Goal: Transaction & Acquisition: Purchase product/service

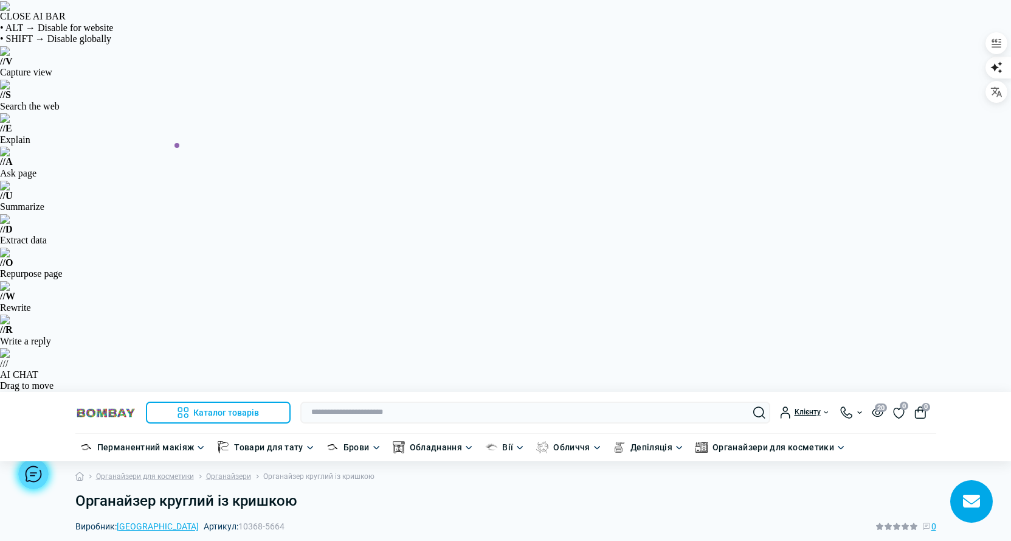
click at [26, 480] on div at bounding box center [33, 473] width 30 height 30
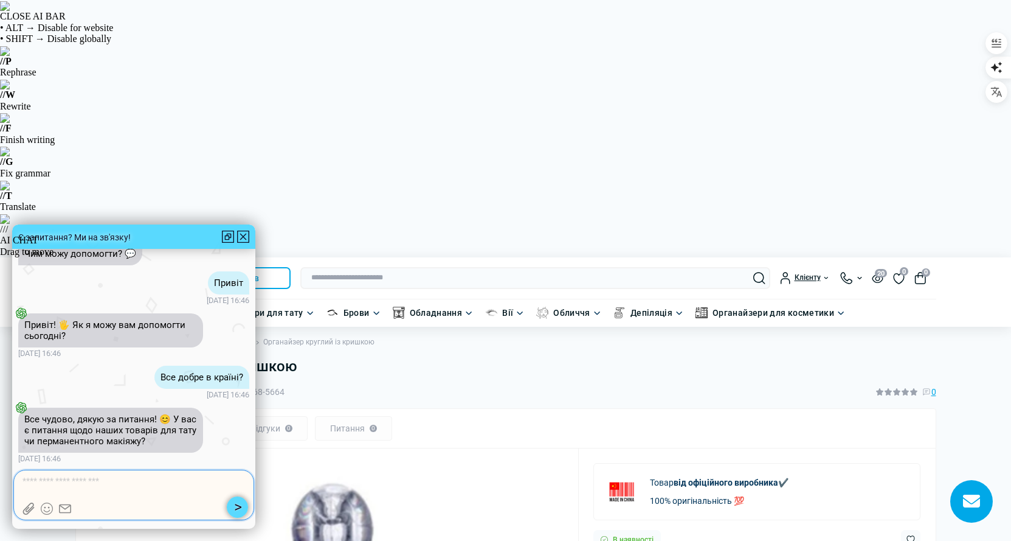
click at [26, 480] on textarea at bounding box center [133, 481] width 223 height 12
click at [241, 231] on div at bounding box center [243, 236] width 12 height 12
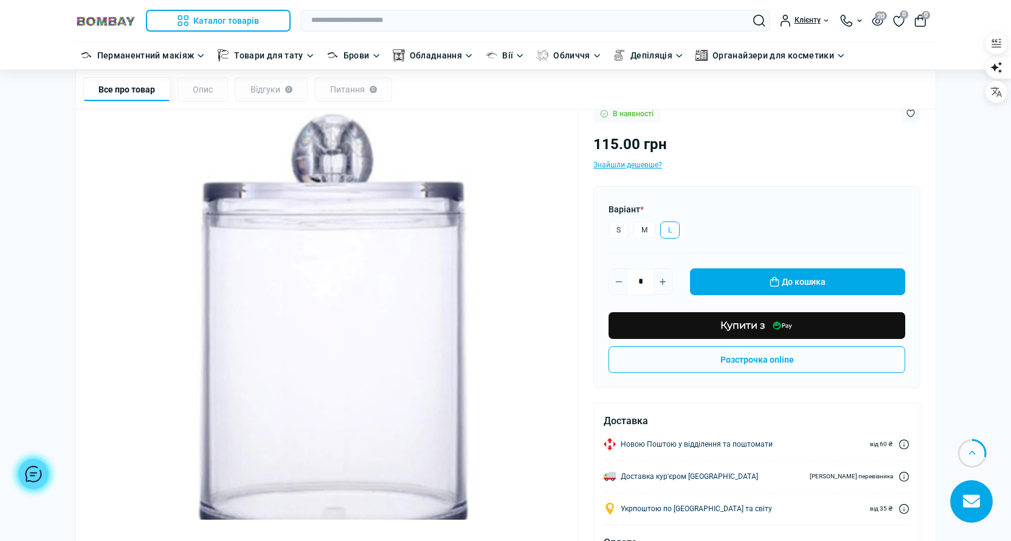
scroll to position [669, 0]
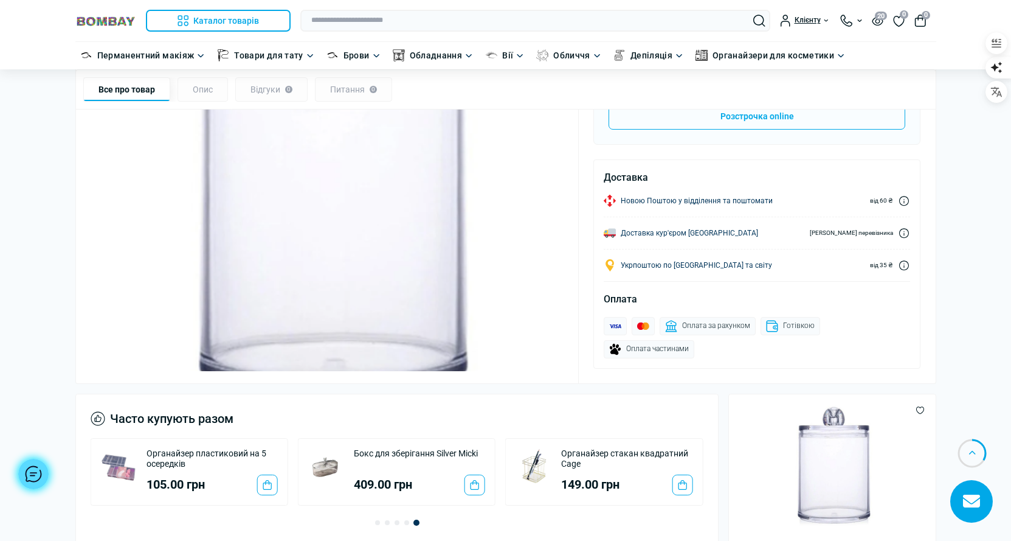
click at [40, 468] on div at bounding box center [33, 473] width 30 height 30
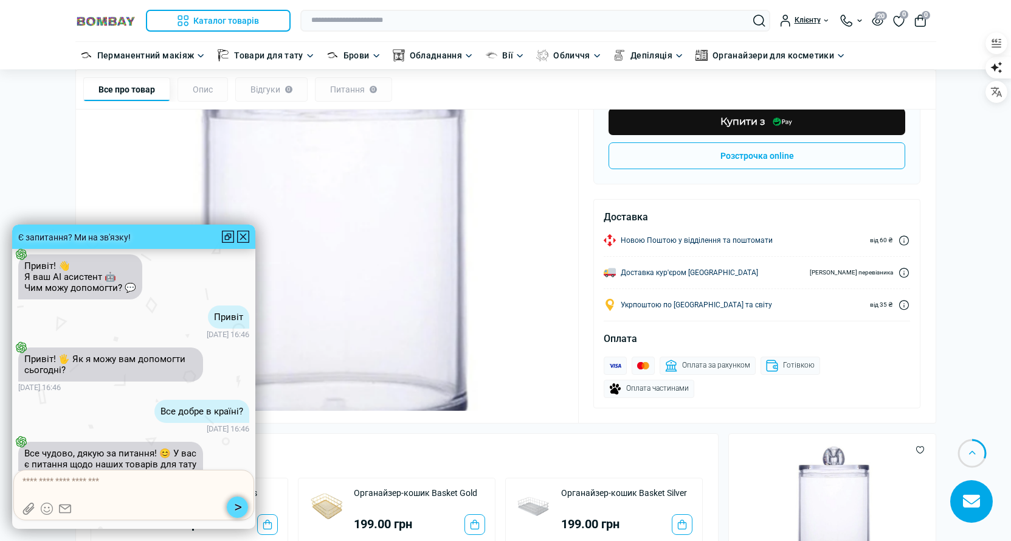
scroll to position [608, 0]
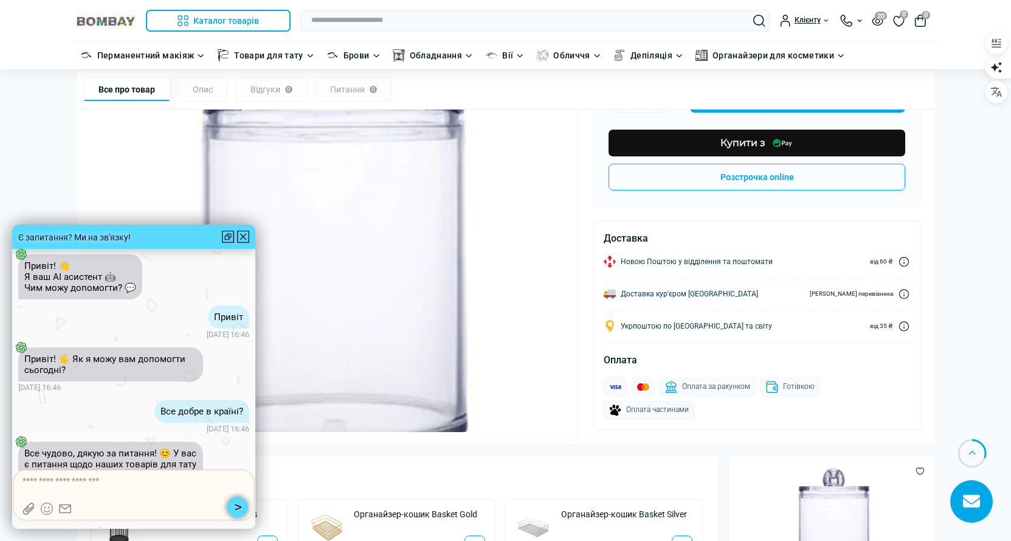
click at [241, 241] on div at bounding box center [243, 236] width 12 height 12
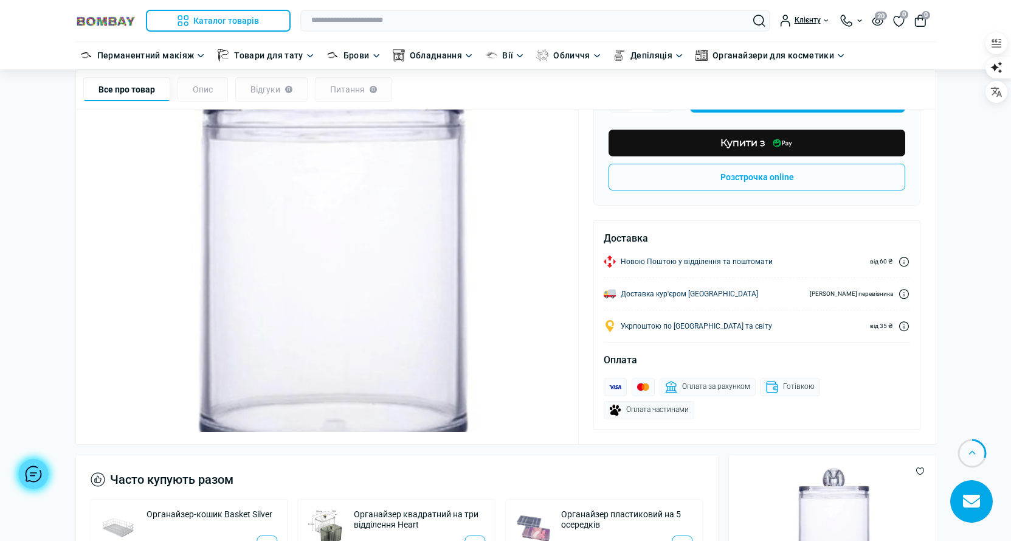
click at [33, 481] on div at bounding box center [33, 473] width 30 height 30
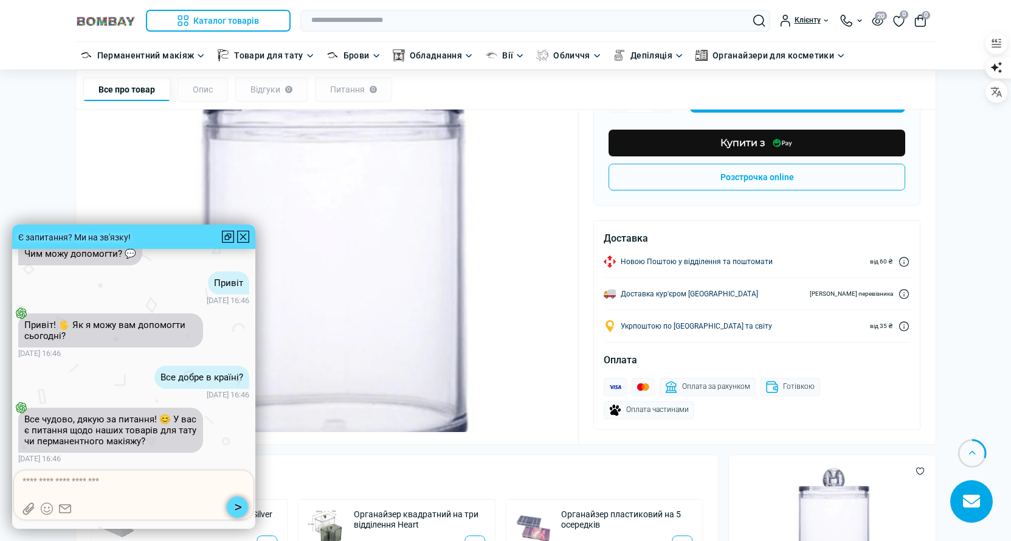
click at [240, 240] on div at bounding box center [243, 236] width 12 height 12
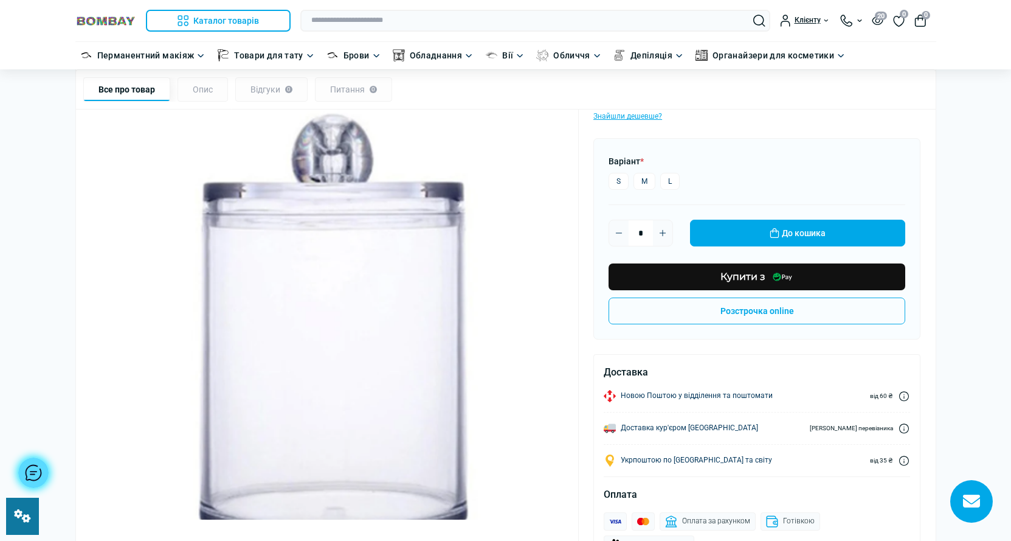
click at [37, 469] on div at bounding box center [33, 472] width 30 height 30
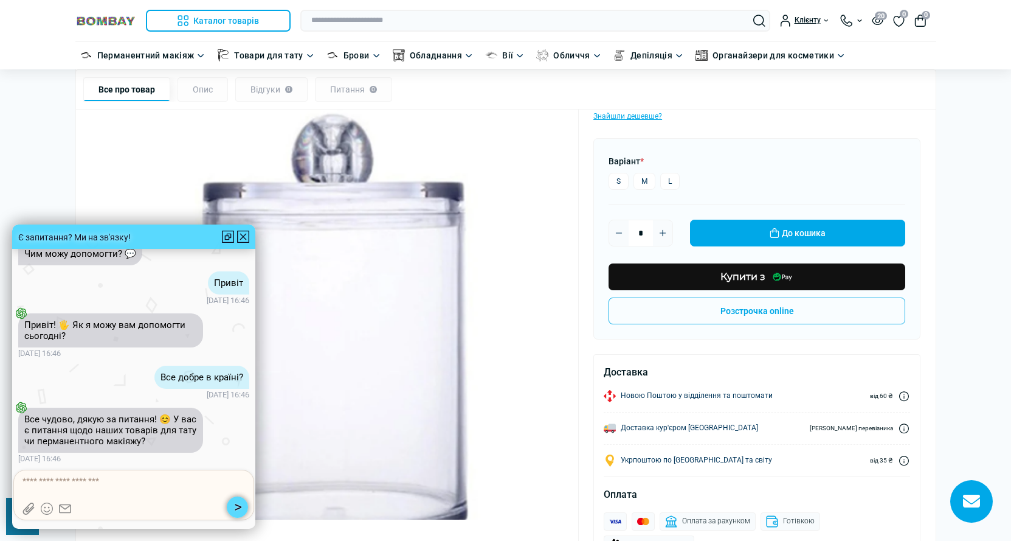
click at [248, 237] on div at bounding box center [243, 236] width 12 height 12
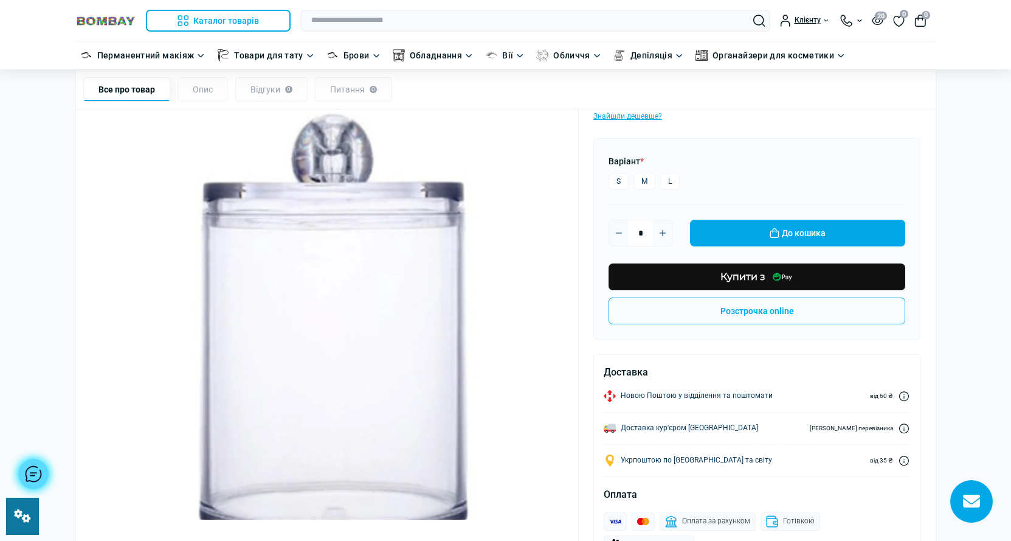
click at [49, 470] on div at bounding box center [33, 473] width 30 height 30
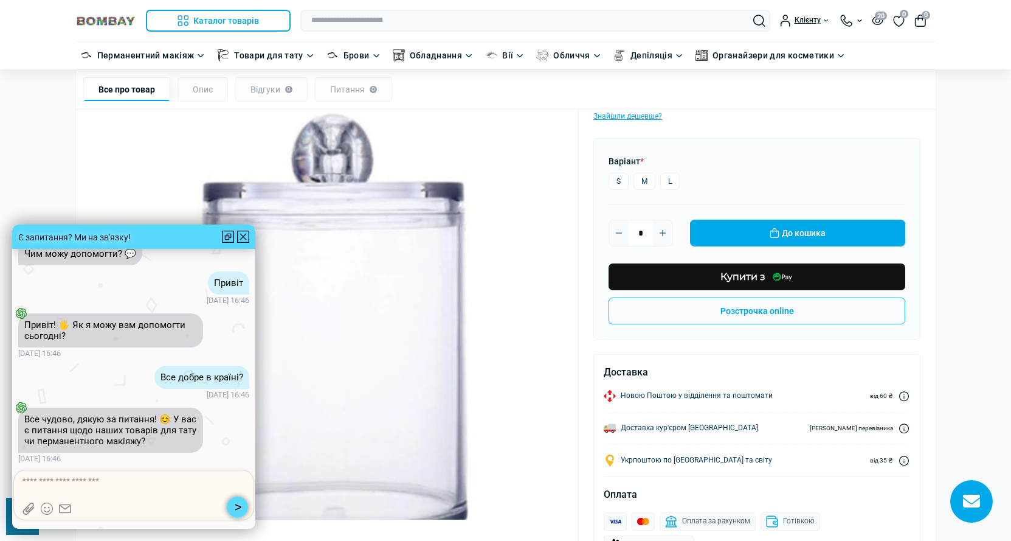
click at [241, 233] on div at bounding box center [243, 236] width 12 height 12
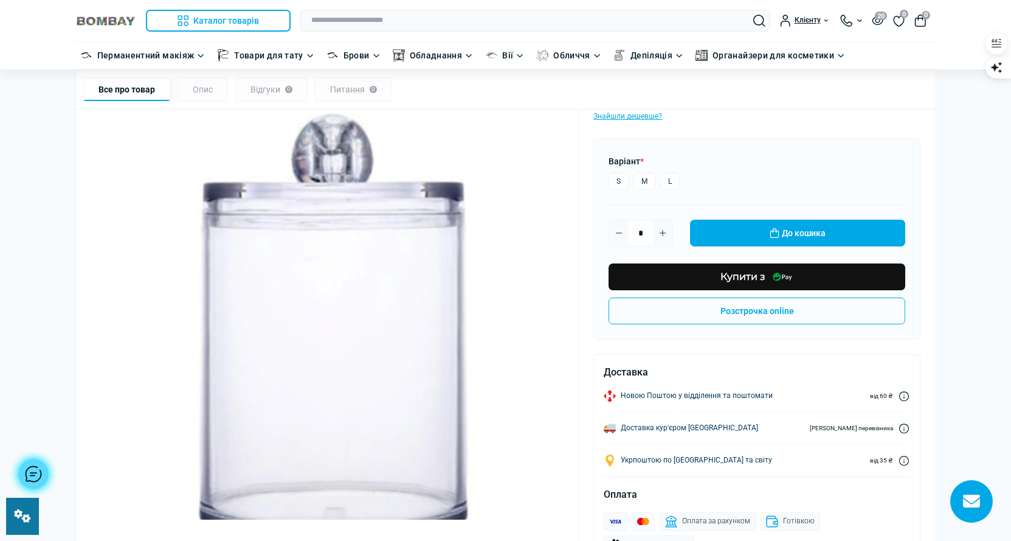
click at [37, 480] on div at bounding box center [33, 473] width 30 height 30
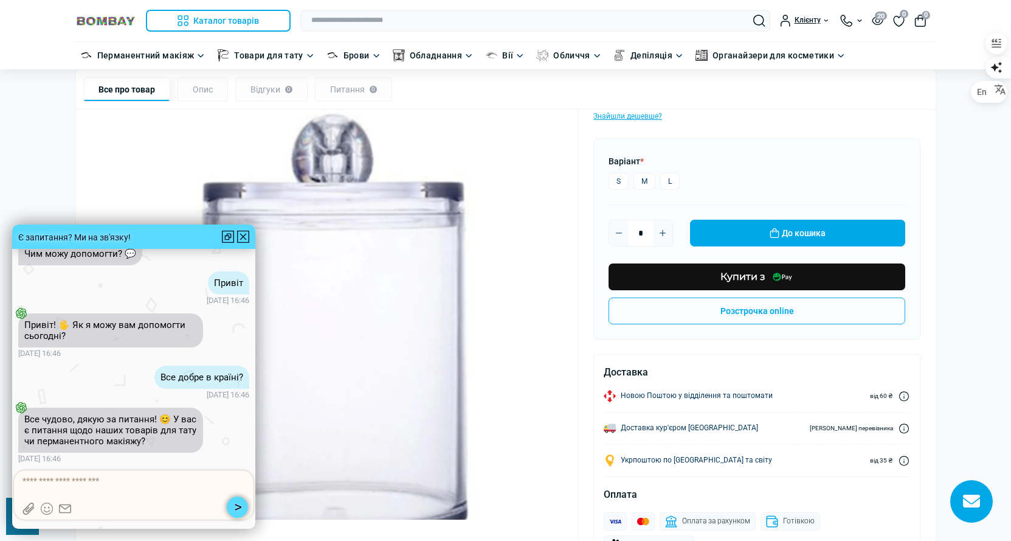
click at [240, 235] on div at bounding box center [243, 236] width 12 height 12
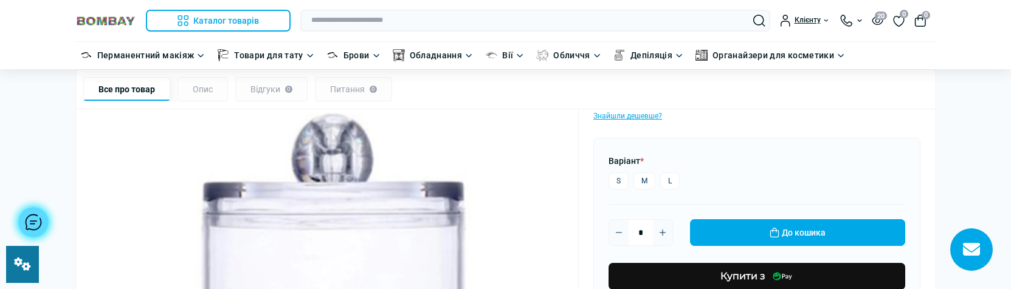
scroll to position [608, 0]
